Goal: Information Seeking & Learning: Learn about a topic

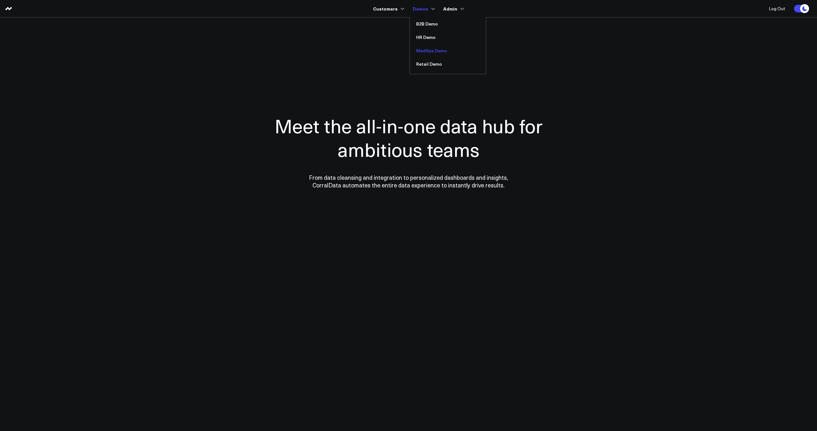
click at [427, 52] on link "MedSpa Demo" at bounding box center [448, 50] width 76 height 13
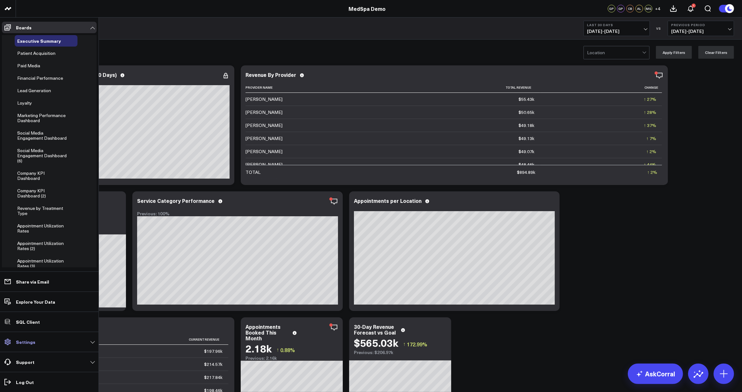
click at [27, 344] on p "Settings" at bounding box center [25, 341] width 19 height 5
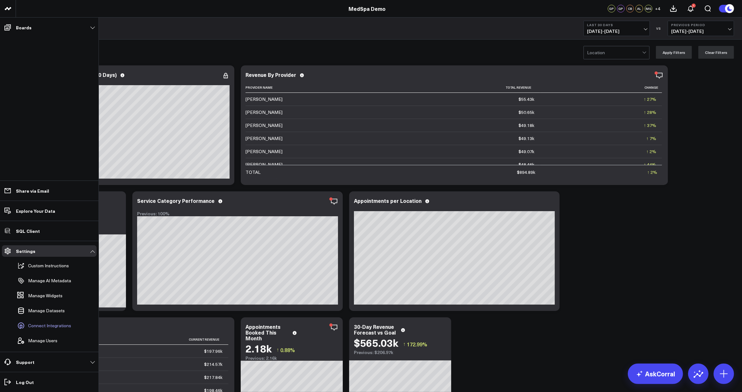
click at [46, 330] on link "Connect Integrations" at bounding box center [46, 326] width 63 height 14
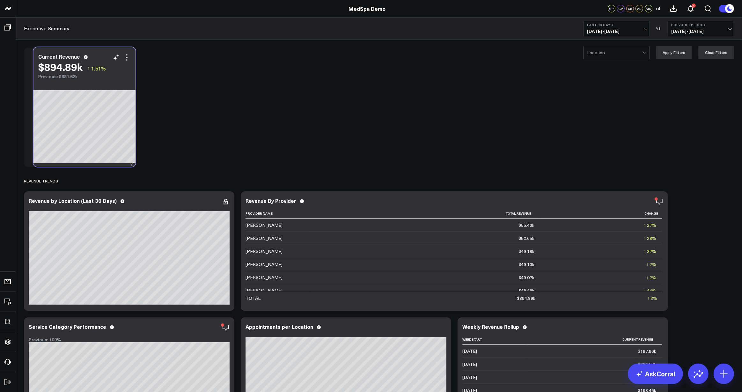
drag, startPoint x: 88, startPoint y: 200, endPoint x: 98, endPoint y: 56, distance: 144.2
click at [98, 56] on div "Current Revenue" at bounding box center [84, 57] width 93 height 6
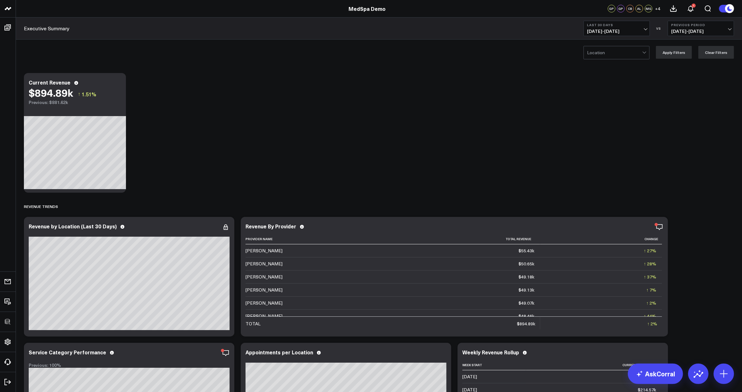
drag, startPoint x: 156, startPoint y: 75, endPoint x: 154, endPoint y: 72, distance: 3.3
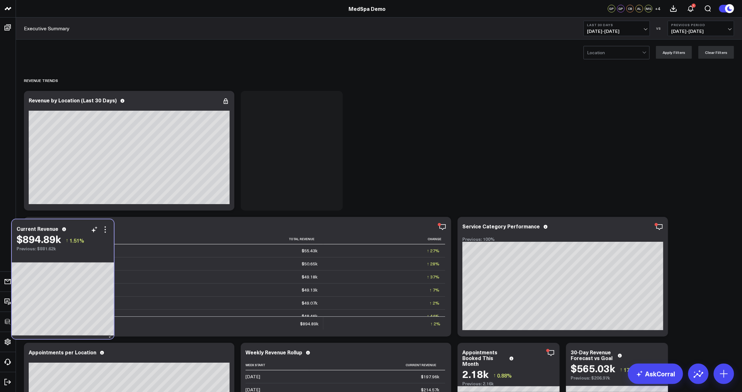
drag, startPoint x: 90, startPoint y: 78, endPoint x: 78, endPoint y: 225, distance: 146.9
click at [78, 225] on div "Current Revenue $894.89k ↑ 1.51% Previous: $881.62k" at bounding box center [63, 235] width 102 height 32
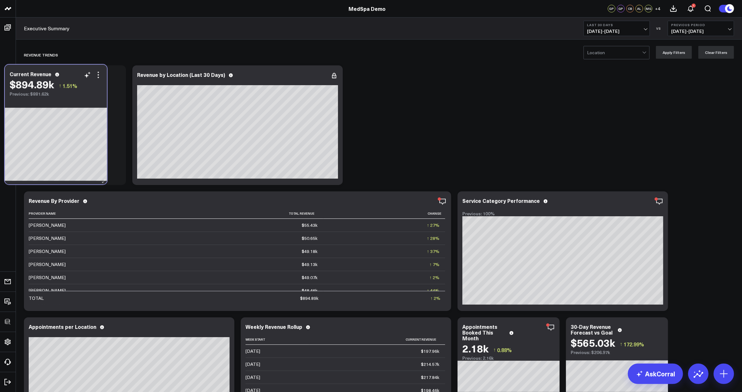
drag, startPoint x: 267, startPoint y: 99, endPoint x: 87, endPoint y: 98, distance: 180.2
click at [87, 97] on div "Previous: $881.62k" at bounding box center [56, 94] width 93 height 5
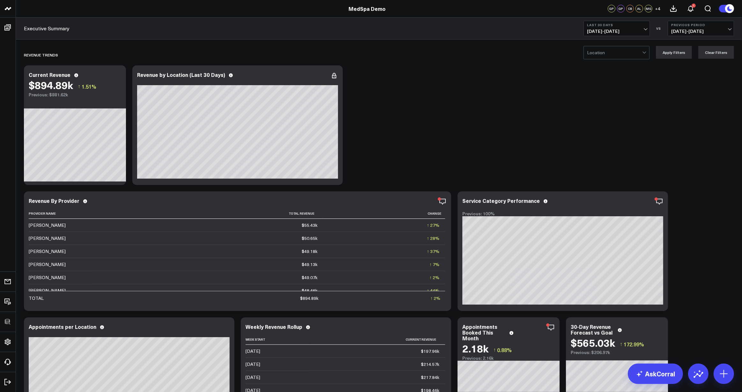
click at [603, 50] on div at bounding box center [614, 52] width 55 height 13
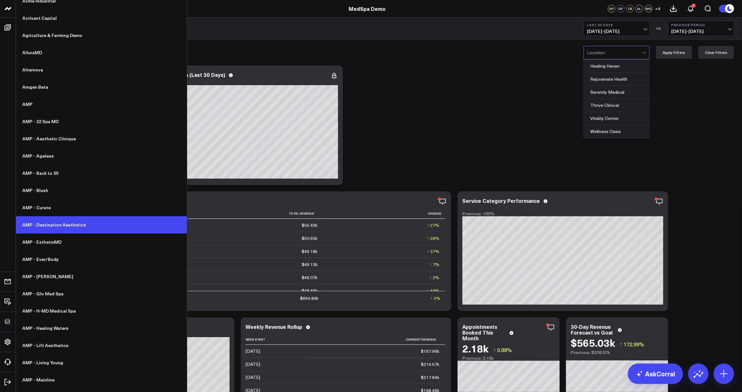
scroll to position [77, 0]
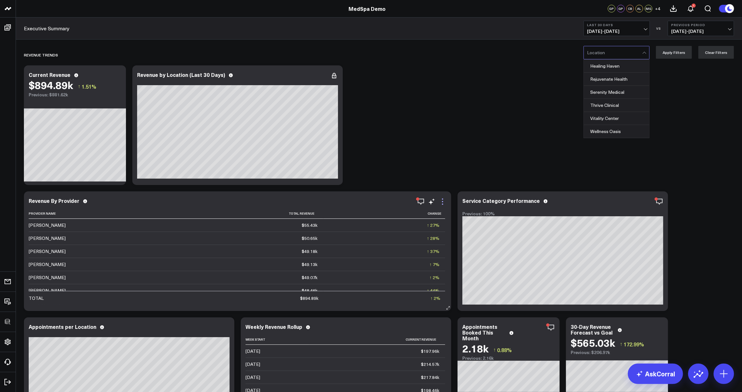
click at [442, 200] on icon at bounding box center [443, 202] width 8 height 8
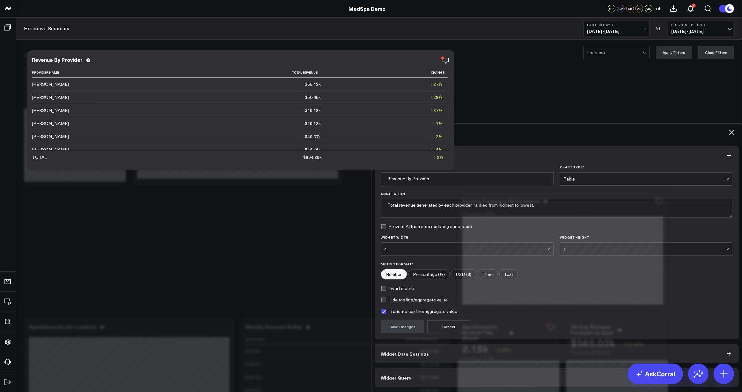
click at [403, 375] on span "Widget Query" at bounding box center [396, 377] width 31 height 5
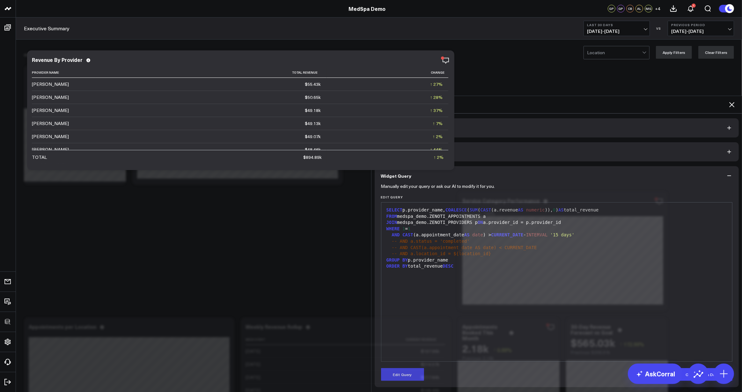
click at [732, 101] on icon at bounding box center [732, 105] width 8 height 8
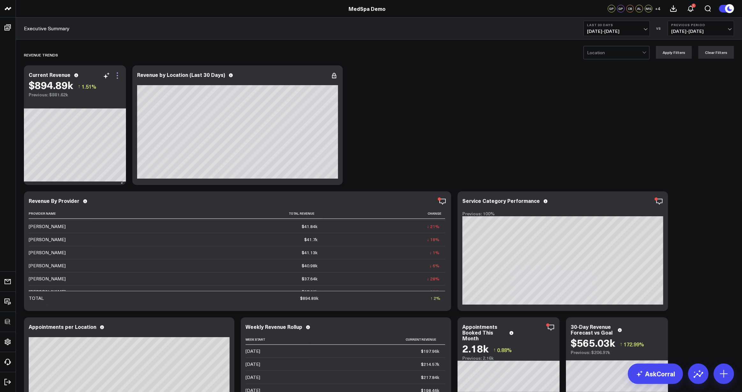
click at [117, 76] on icon at bounding box center [117, 75] width 1 height 1
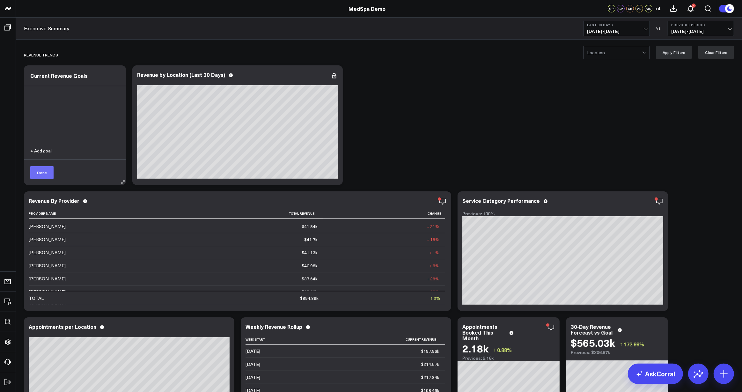
click at [41, 175] on button "Done" at bounding box center [41, 172] width 23 height 13
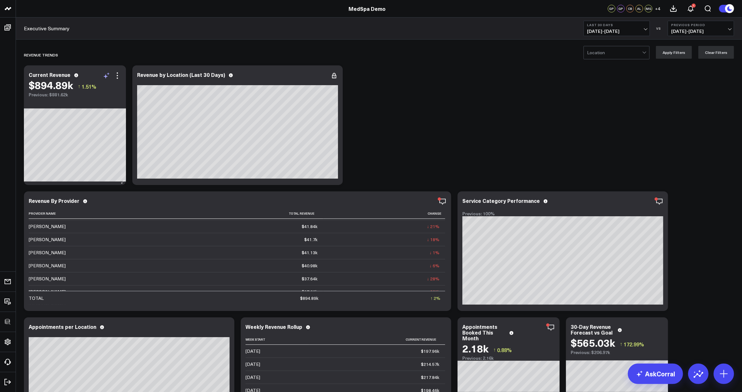
click at [107, 76] on icon at bounding box center [107, 76] width 8 height 8
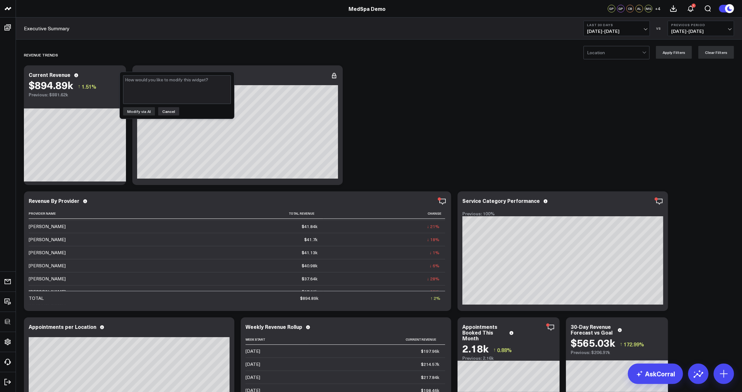
click at [171, 110] on button "Cancel" at bounding box center [168, 111] width 21 height 8
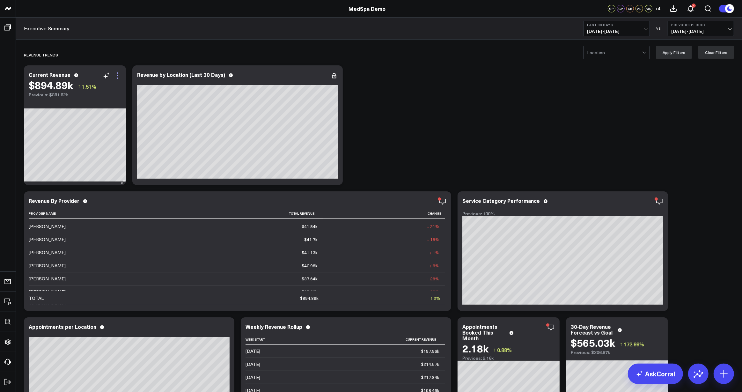
click at [116, 76] on icon at bounding box center [118, 76] width 8 height 8
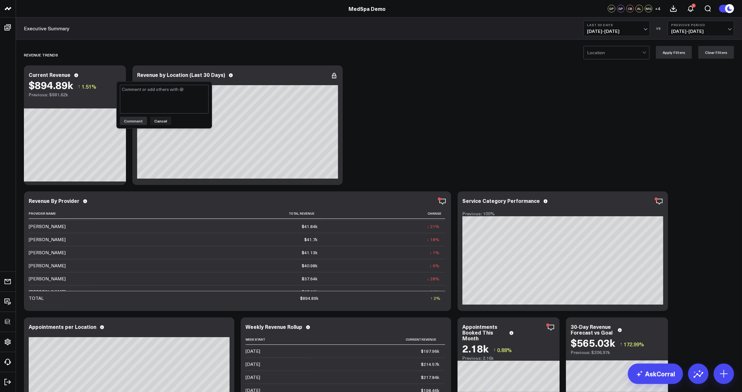
click at [144, 98] on textarea at bounding box center [164, 99] width 89 height 29
type textarea "@[PERSON_NAME] - great job!"
click at [126, 121] on button "Comment" at bounding box center [133, 121] width 27 height 8
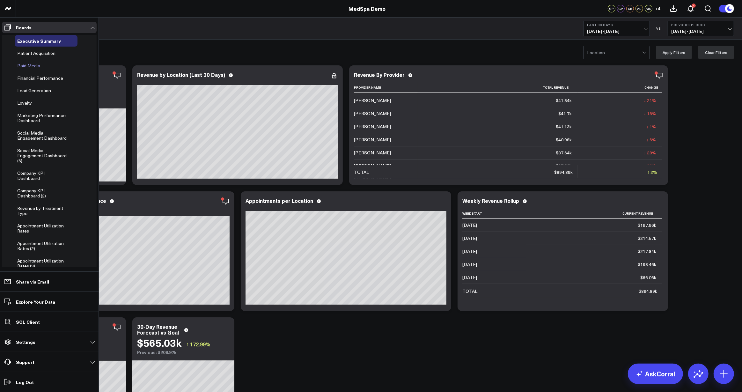
click at [31, 66] on span "Paid Media" at bounding box center [28, 66] width 23 height 6
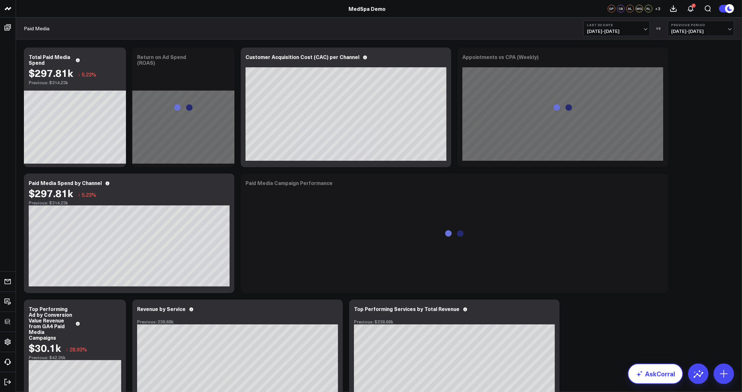
click at [646, 373] on link "AskCorral" at bounding box center [655, 374] width 55 height 20
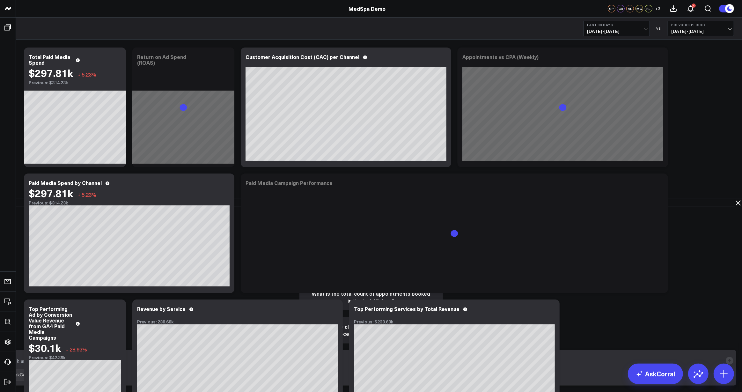
click at [454, 364] on textarea at bounding box center [366, 360] width 714 height 11
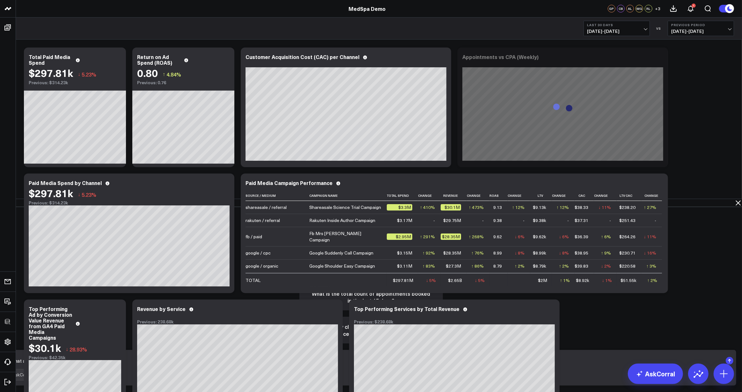
type textarea "what are my top performing services?"
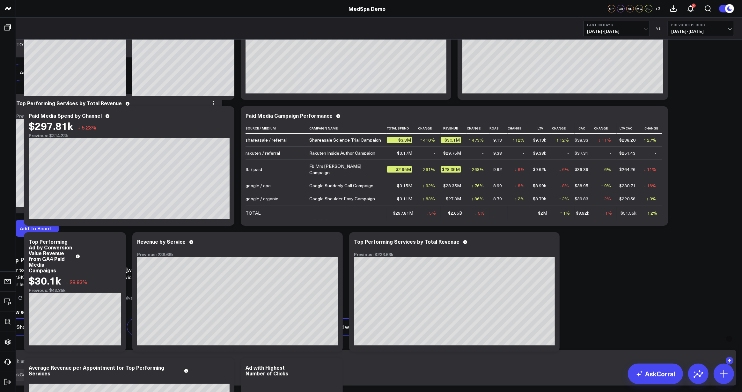
scroll to position [404, 0]
click at [59, 237] on button "Add To Board" at bounding box center [35, 228] width 48 height 17
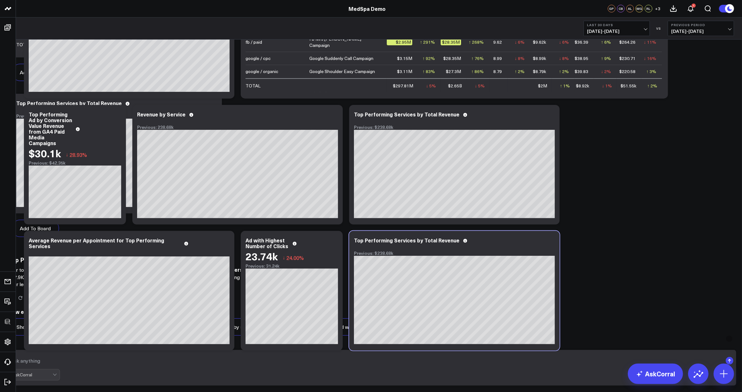
scroll to position [97, 0]
drag, startPoint x: 366, startPoint y: 307, endPoint x: 366, endPoint y: 303, distance: 3.5
click at [366, 392] on div at bounding box center [371, 392] width 742 height 0
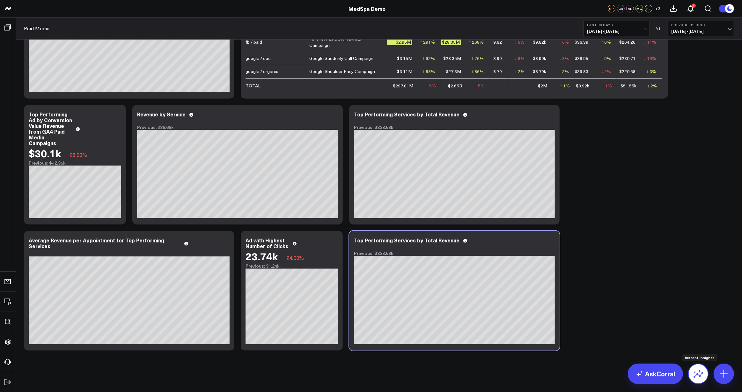
click at [695, 377] on icon at bounding box center [699, 375] width 10 height 6
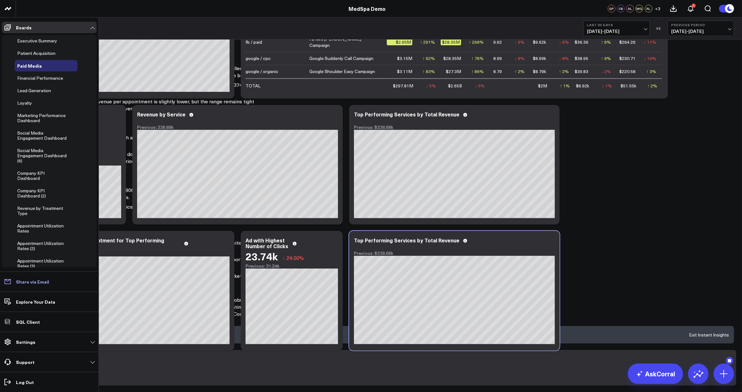
scroll to position [192, 0]
click at [28, 281] on p "Share via Email" at bounding box center [32, 281] width 33 height 5
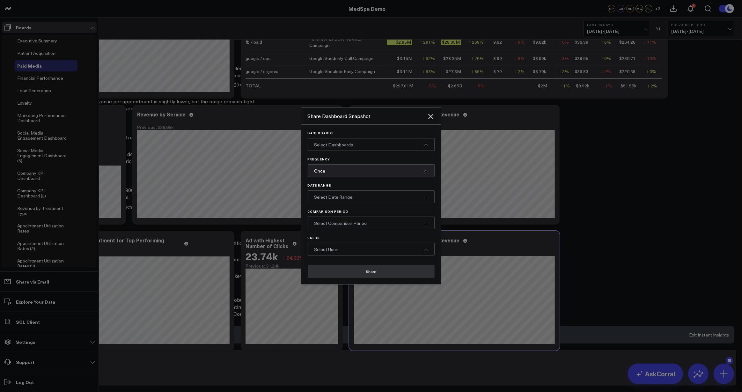
click at [347, 146] on span "Select Dashboards" at bounding box center [334, 145] width 39 height 6
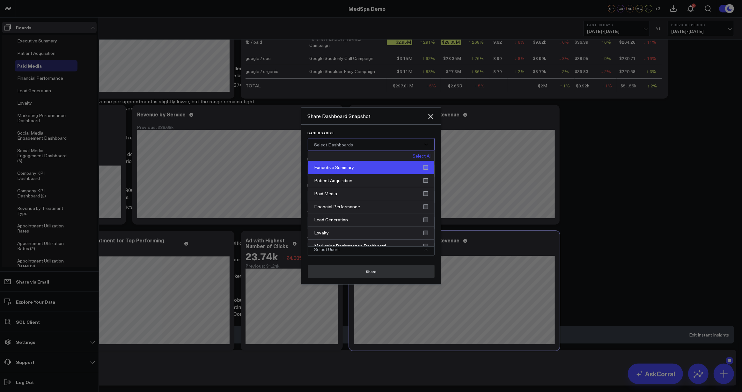
click at [346, 167] on div "Executive Summary" at bounding box center [371, 167] width 126 height 13
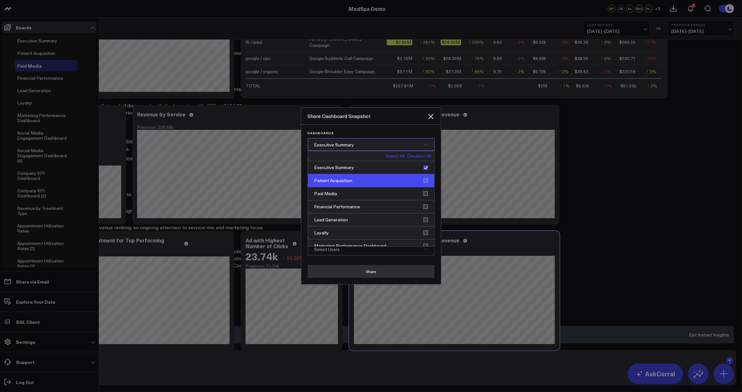
click at [348, 180] on div "Patient Acquisition" at bounding box center [371, 180] width 126 height 13
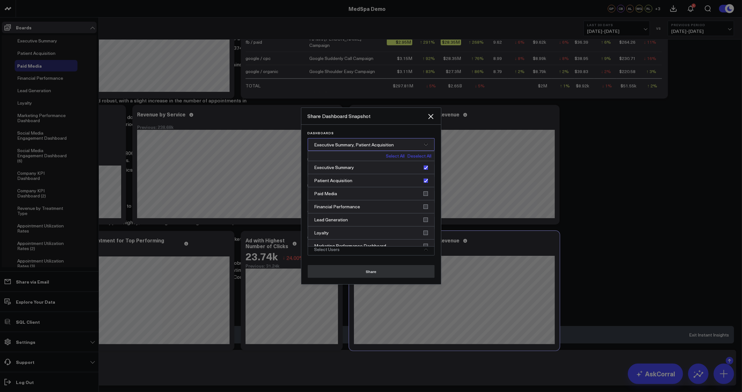
click at [372, 146] on span "Executive Summary, Patient Acquisition" at bounding box center [355, 145] width 80 height 6
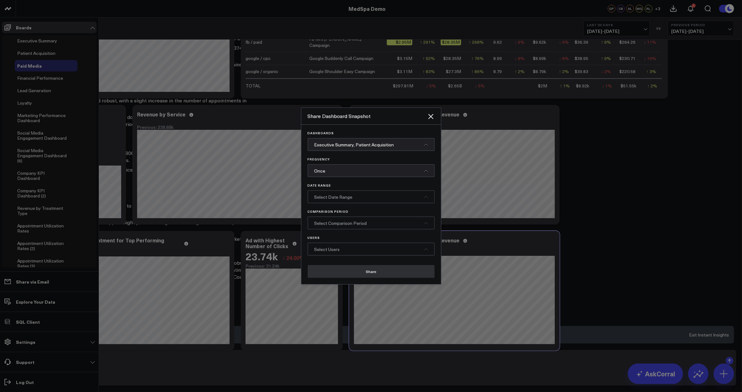
click at [339, 174] on div "Once" at bounding box center [371, 170] width 127 height 13
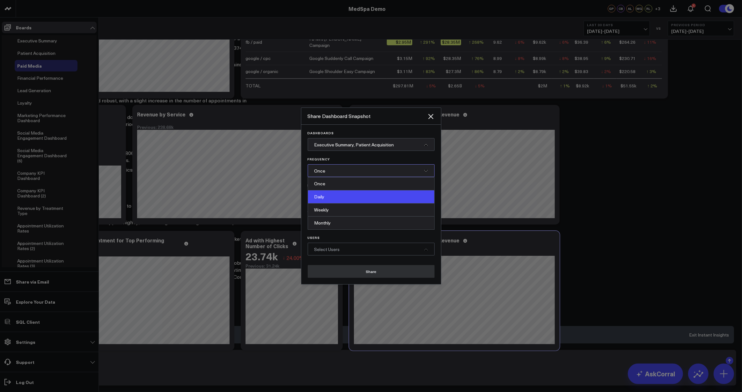
click at [327, 199] on div "Daily" at bounding box center [371, 196] width 126 height 13
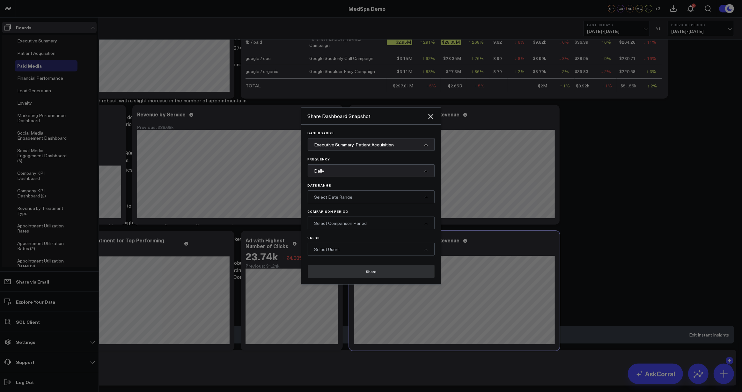
click at [349, 199] on span "Select Date Range" at bounding box center [334, 197] width 38 height 6
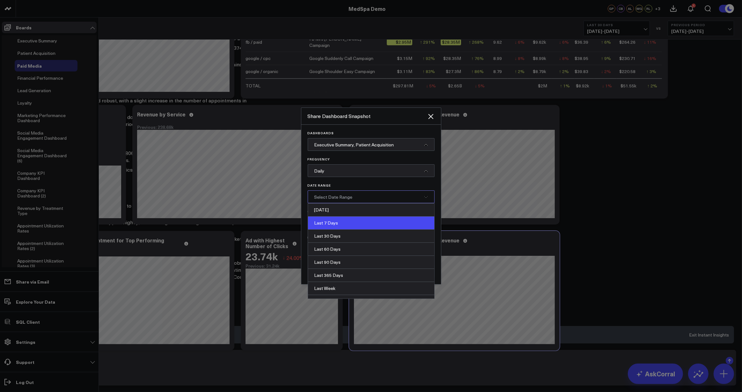
click at [336, 220] on div "Last 7 Days" at bounding box center [371, 223] width 126 height 13
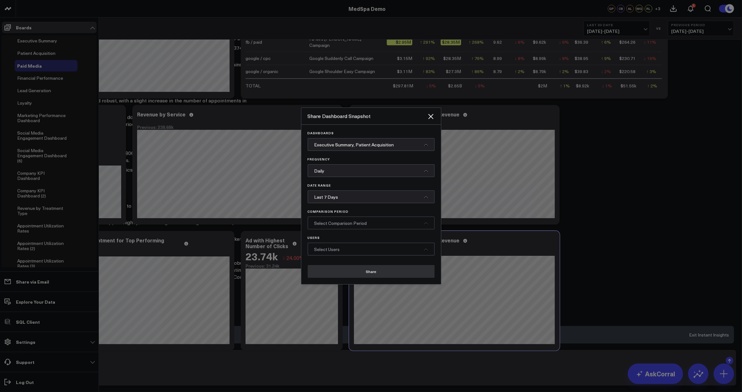
click at [337, 224] on span "Select Comparison Period" at bounding box center [341, 223] width 53 height 6
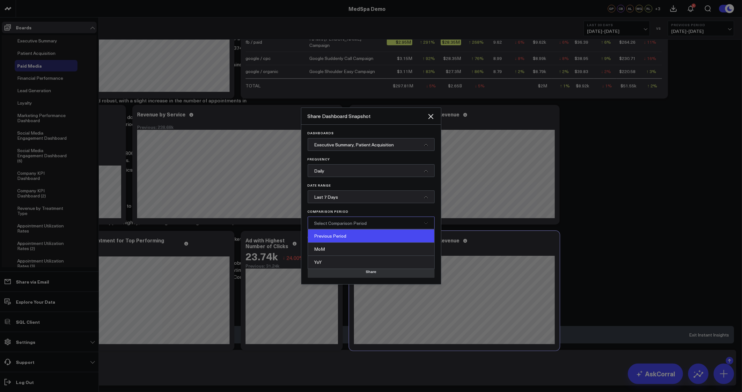
click at [341, 236] on div "Previous Period" at bounding box center [371, 236] width 126 height 13
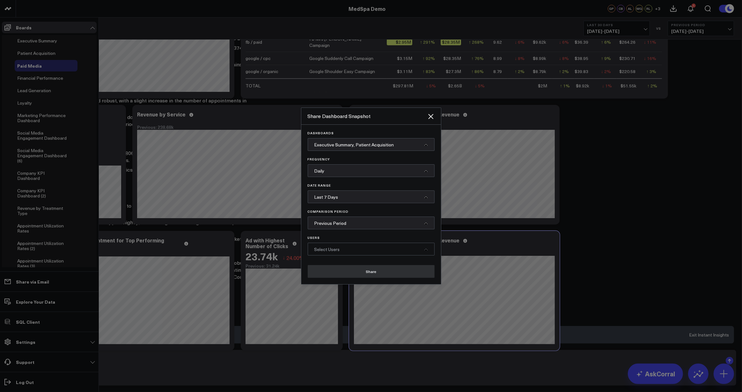
click at [336, 249] on span "Select Users" at bounding box center [328, 249] width 26 height 6
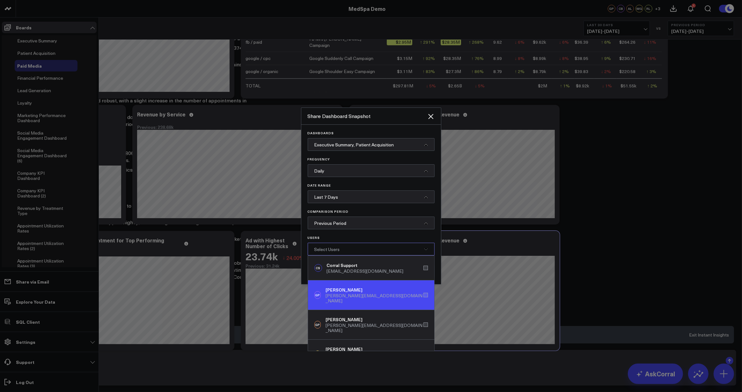
drag, startPoint x: 335, startPoint y: 267, endPoint x: 342, endPoint y: 291, distance: 24.6
click at [335, 268] on div "Corral Support" at bounding box center [365, 265] width 77 height 6
click at [341, 293] on div "[PERSON_NAME][EMAIL_ADDRESS][DOMAIN_NAME]" at bounding box center [375, 298] width 98 height 10
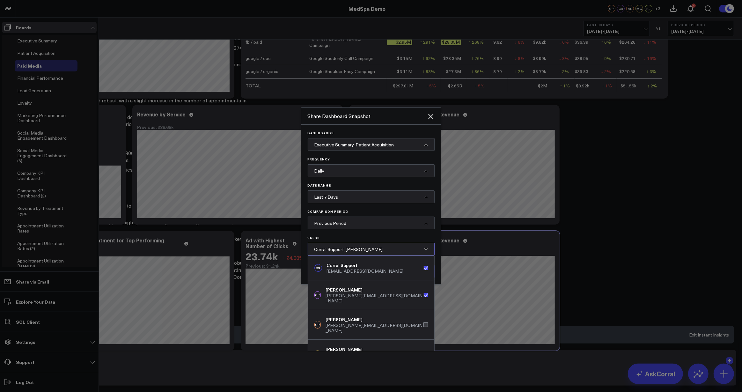
click at [344, 249] on span "Corral Support, [PERSON_NAME]" at bounding box center [349, 249] width 69 height 6
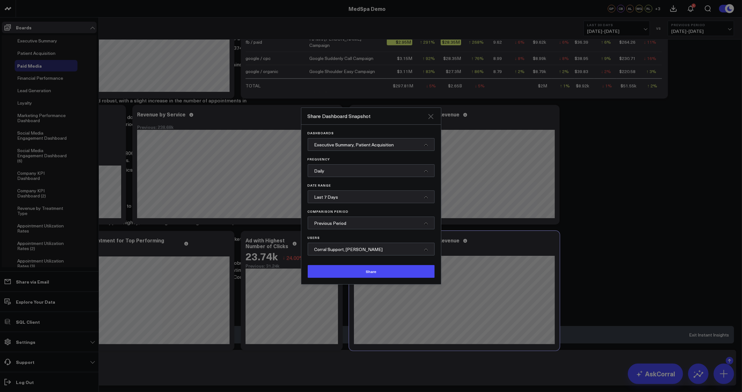
click at [431, 116] on icon "Close" at bounding box center [430, 116] width 5 height 5
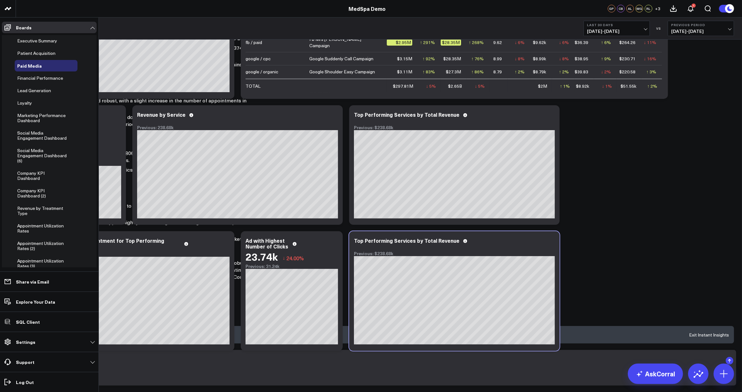
scroll to position [195, 0]
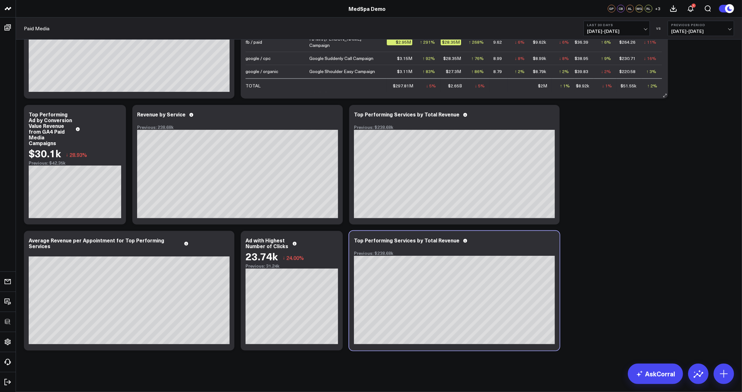
scroll to position [0, 0]
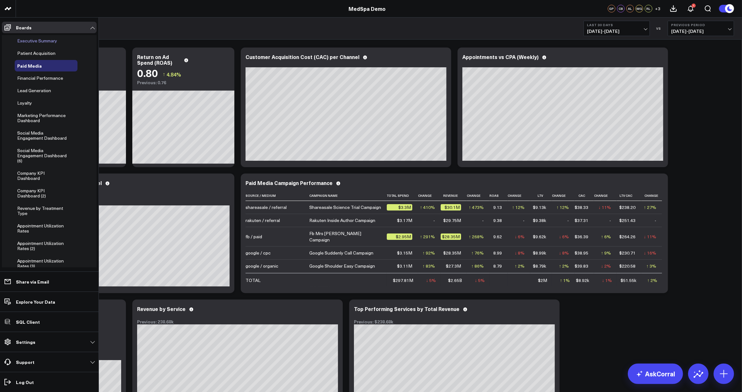
click at [24, 40] on span "Executive Summary" at bounding box center [37, 41] width 40 height 6
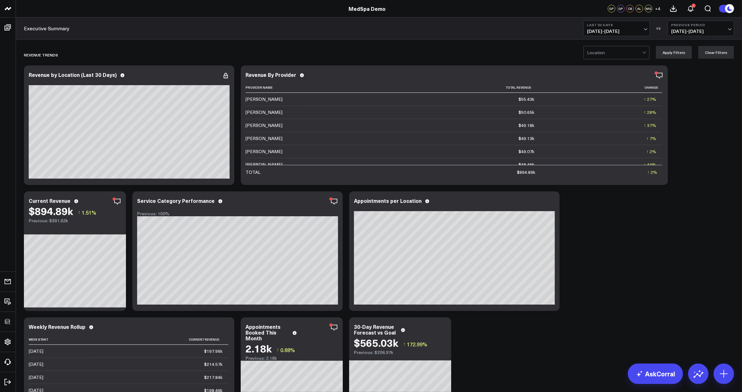
click at [610, 55] on div at bounding box center [614, 52] width 55 height 13
click at [615, 81] on div "Rejuvenate Health" at bounding box center [616, 79] width 65 height 13
click at [679, 52] on button "Apply Filters" at bounding box center [674, 52] width 36 height 13
